Goal: Task Accomplishment & Management: Manage account settings

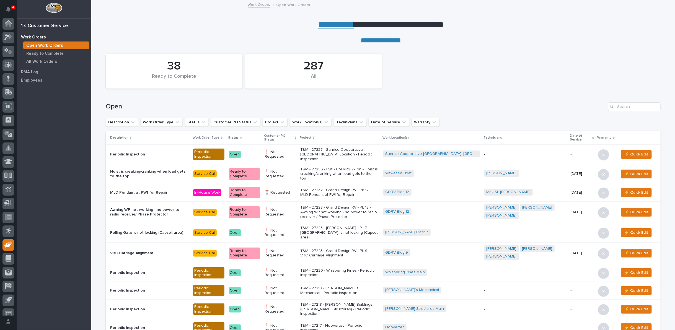
scroll to position [6, 0]
click at [329, 23] on link "**********" at bounding box center [336, 24] width 36 height 9
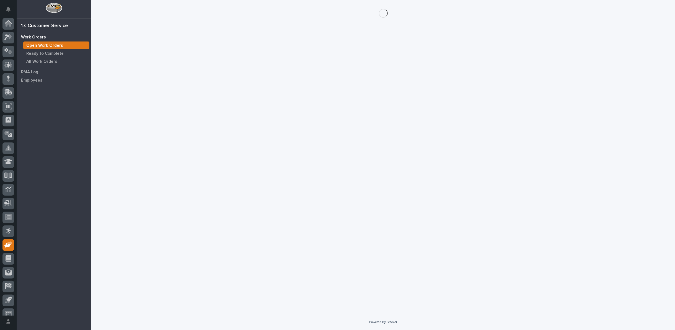
scroll to position [6, 0]
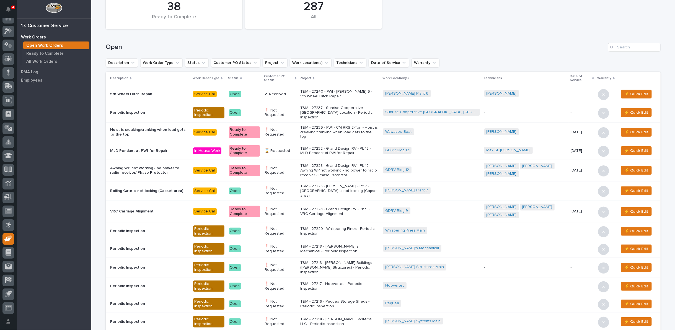
scroll to position [61, 0]
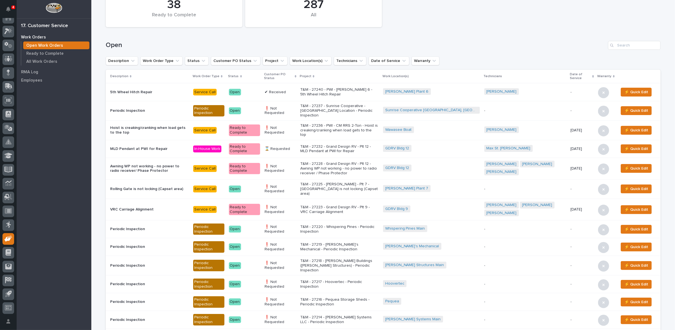
click at [334, 94] on p "T&M - 27240 - PWI - Brinkley 6 - 5th Wheel Hitch Repair" at bounding box center [339, 91] width 78 height 9
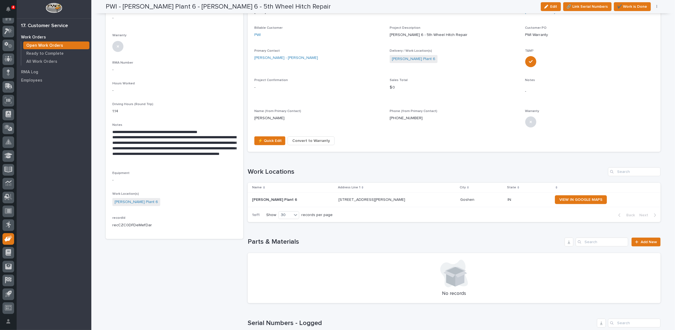
scroll to position [184, 0]
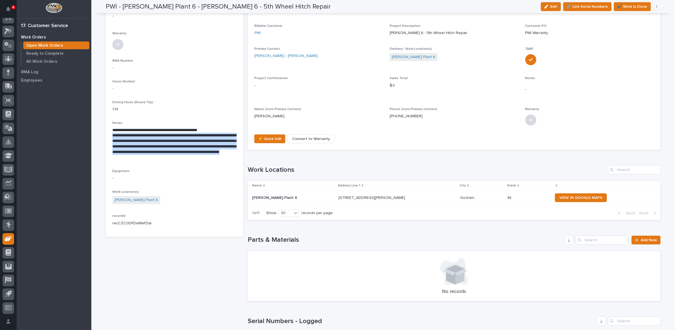
drag, startPoint x: 110, startPoint y: 126, endPoint x: 206, endPoint y: 149, distance: 98.9
click at [206, 149] on p "**********" at bounding box center [174, 146] width 124 height 27
copy p "**********"
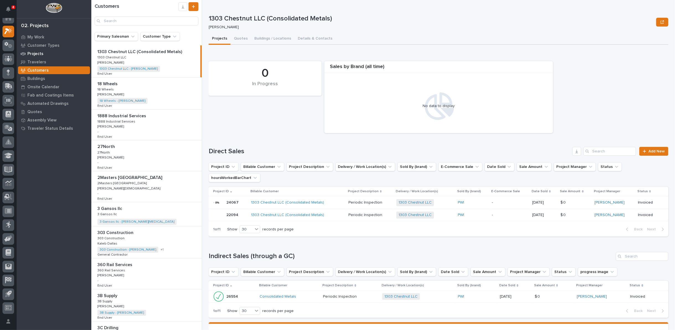
click at [37, 53] on p "Projects" at bounding box center [35, 53] width 16 height 5
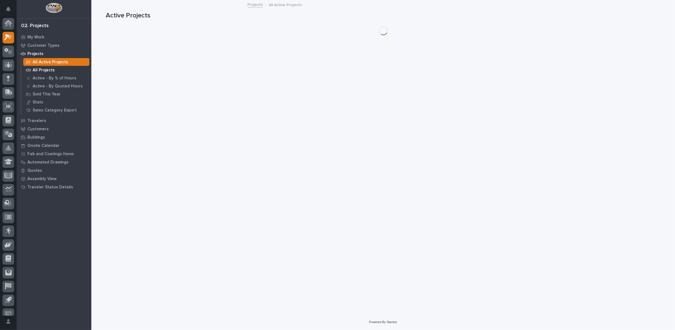
scroll to position [6, 0]
click at [45, 70] on p "All Projects" at bounding box center [44, 70] width 22 height 5
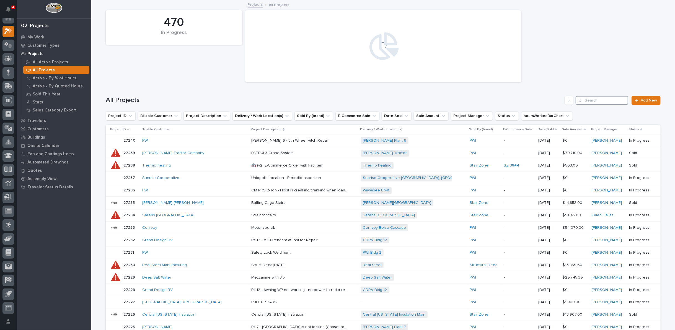
click at [607, 98] on input "Search" at bounding box center [601, 100] width 53 height 9
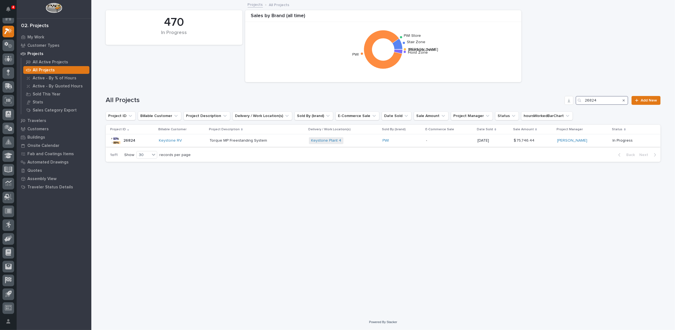
type input "26824"
click at [249, 140] on p "Torque MP Freestanding System" at bounding box center [238, 140] width 59 height 6
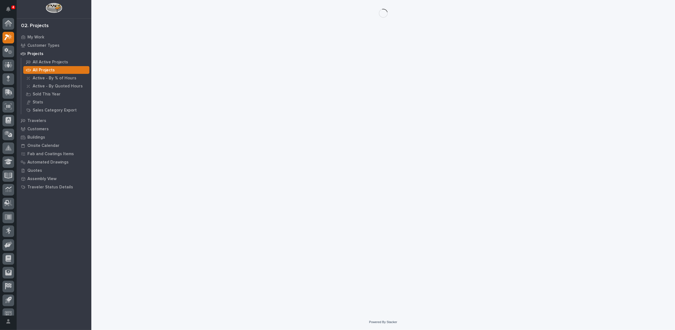
scroll to position [6, 0]
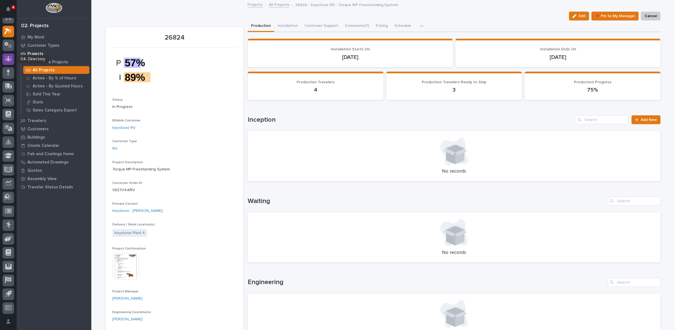
click at [6, 59] on icon at bounding box center [8, 59] width 8 height 6
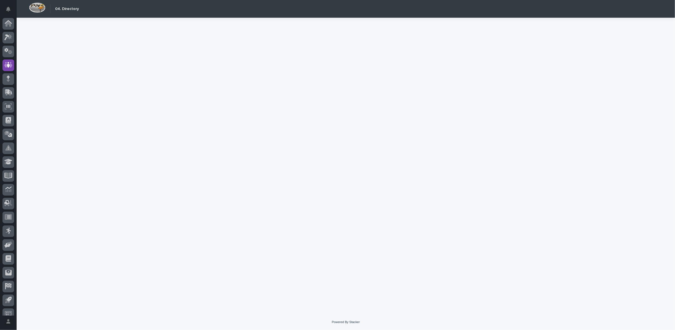
scroll to position [6, 0]
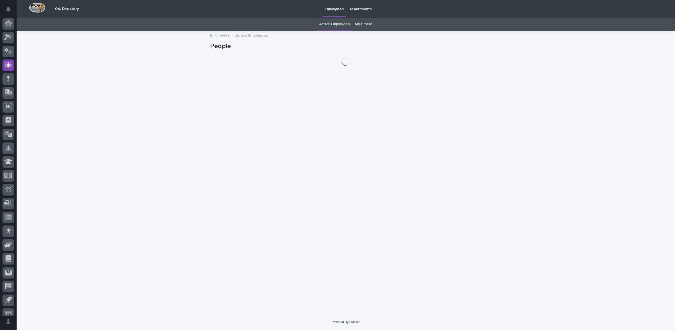
scroll to position [6, 0]
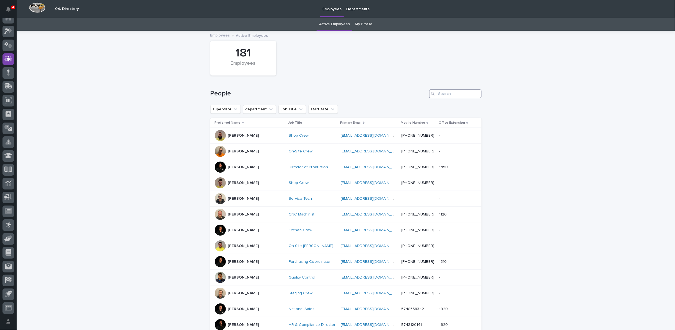
click at [457, 91] on input "Search" at bounding box center [455, 93] width 53 height 9
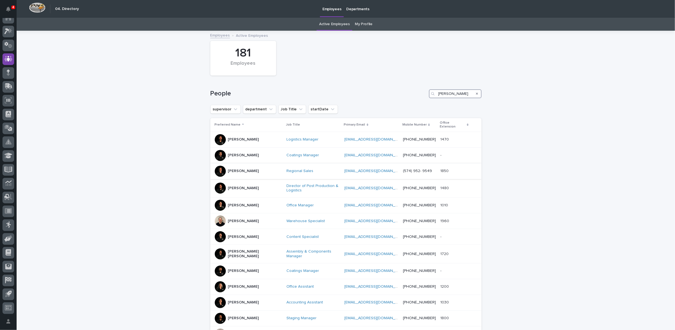
type input "[PERSON_NAME]"
click at [243, 169] on p "[PERSON_NAME]" at bounding box center [243, 171] width 31 height 5
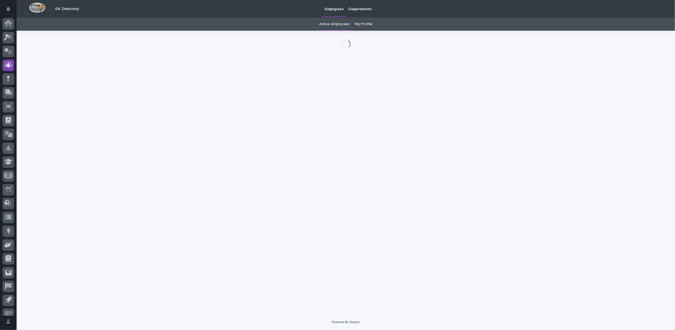
scroll to position [6, 0]
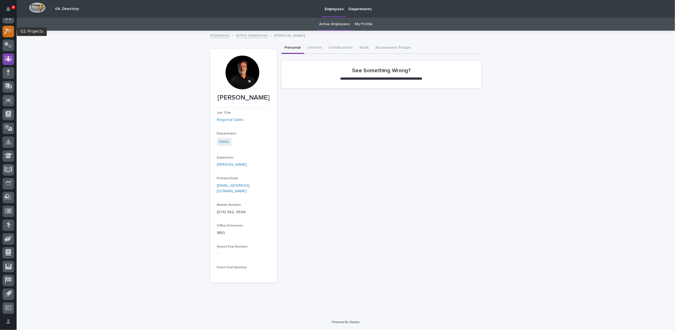
click at [6, 31] on icon at bounding box center [6, 31] width 5 height 6
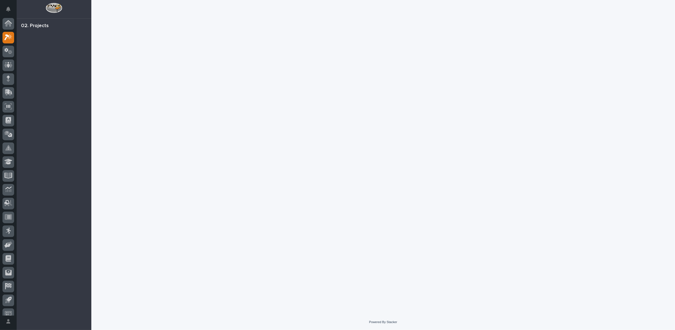
scroll to position [6, 0]
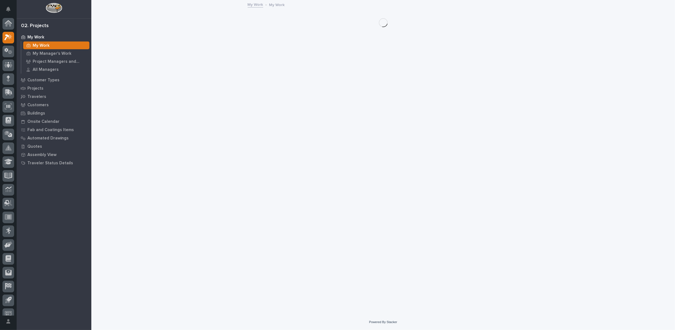
scroll to position [6, 0]
click at [33, 103] on p "Customers" at bounding box center [37, 105] width 21 height 5
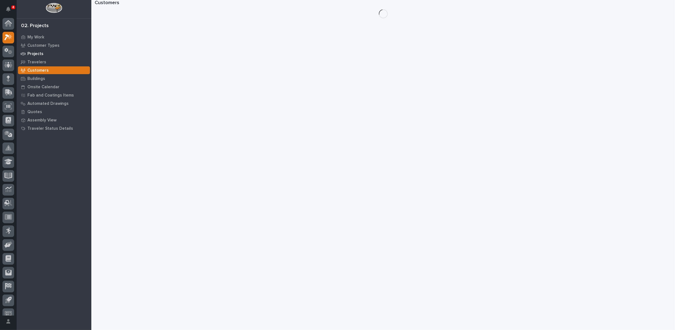
scroll to position [6, 0]
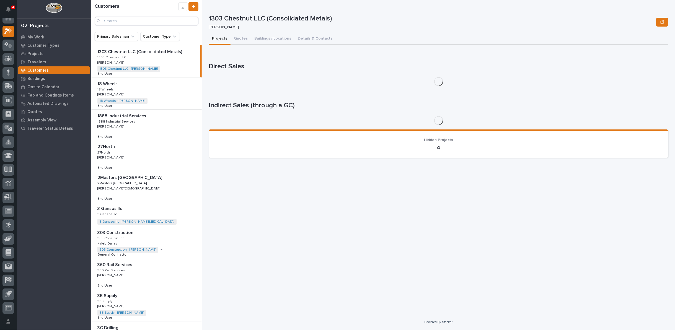
click at [112, 22] on input "Search" at bounding box center [147, 21] width 104 height 9
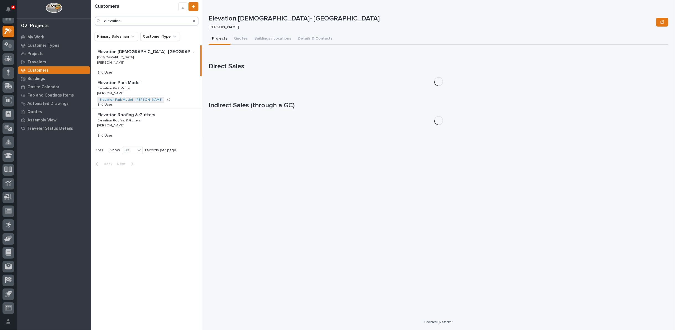
type input "elevation"
click at [185, 92] on div "Elevation Park Model Elevation Park Model Elevation Park Model Elevation Park M…" at bounding box center [146, 92] width 110 height 32
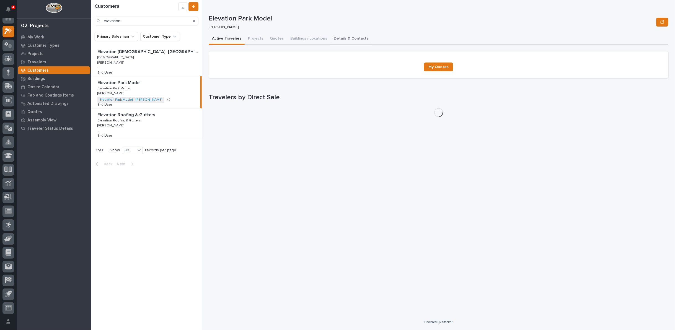
click at [334, 38] on button "Details & Contacts" at bounding box center [350, 39] width 41 height 12
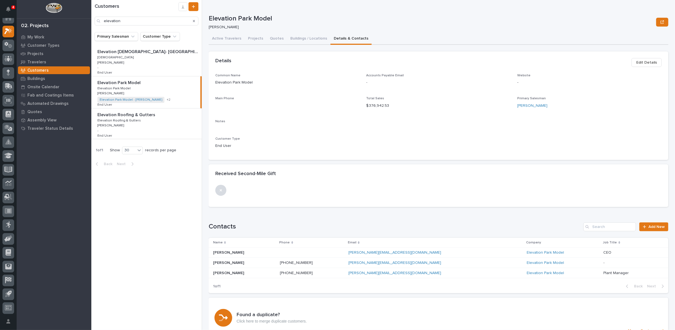
click at [225, 271] on p "[PERSON_NAME]" at bounding box center [229, 273] width 32 height 6
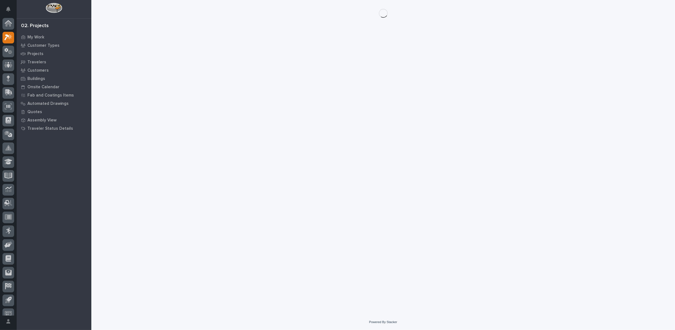
scroll to position [6, 0]
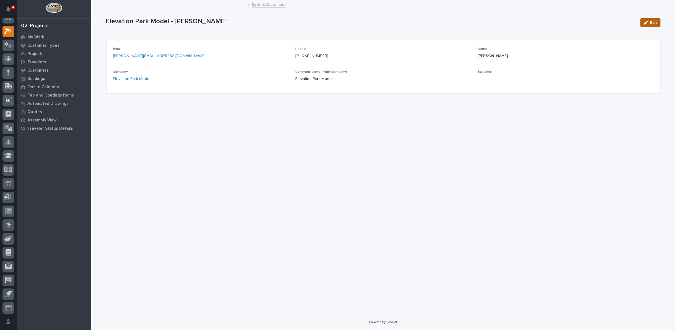
click at [657, 20] on button "Edit" at bounding box center [650, 22] width 20 height 9
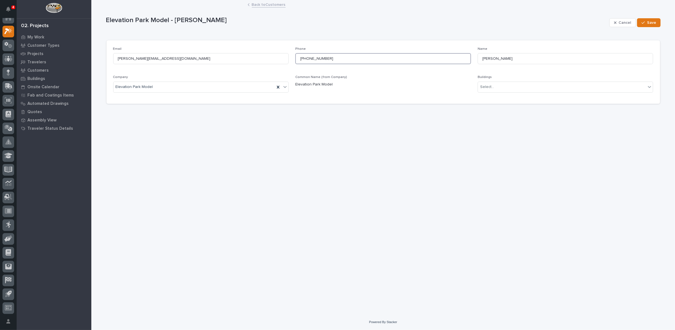
drag, startPoint x: 300, startPoint y: 57, endPoint x: 354, endPoint y: 55, distance: 54.5
click at [354, 55] on input "[PHONE_NUMBER]" at bounding box center [383, 58] width 176 height 11
paste input "[PHONE_NUMBER]"
type input "[PHONE_NUMBER]"
click at [644, 22] on icon "button" at bounding box center [642, 22] width 3 height 2
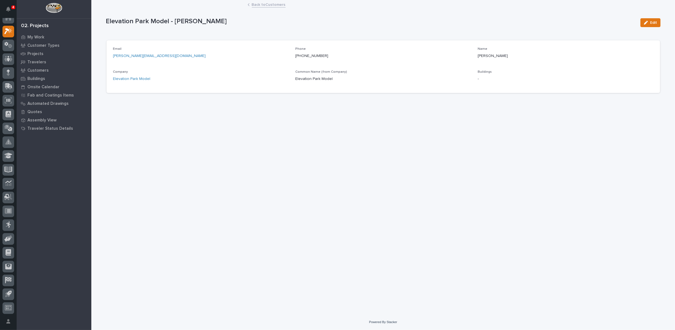
click at [257, 4] on link "Back to Customers" at bounding box center [269, 4] width 34 height 6
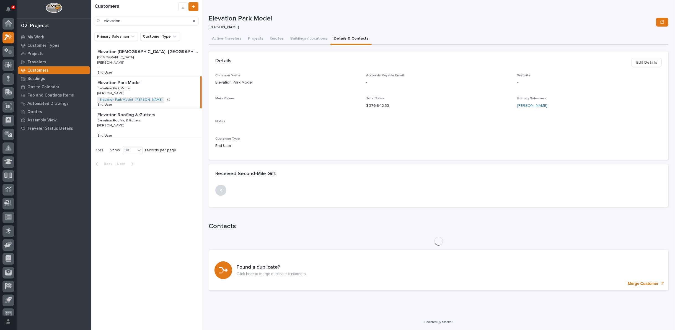
scroll to position [6, 0]
